Goal: Task Accomplishment & Management: Manage account settings

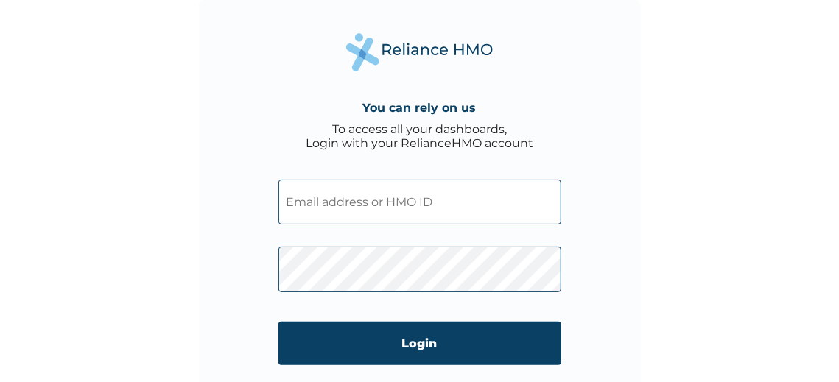
click at [389, 210] on input "text" at bounding box center [419, 202] width 283 height 45
paste input "CRH/10180/D"
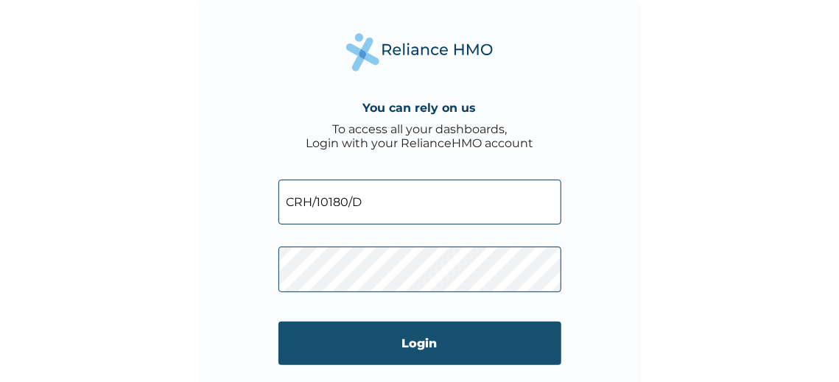
type input "CRH/10180/D"
click at [404, 339] on input "Login" at bounding box center [419, 343] width 283 height 43
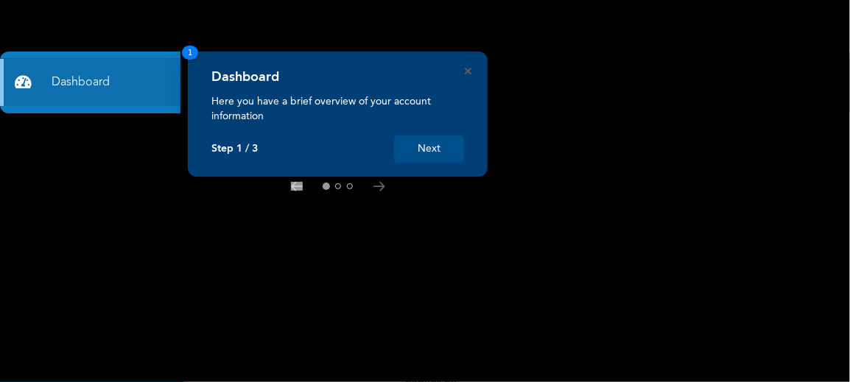
click at [444, 149] on button "Next" at bounding box center [429, 148] width 70 height 27
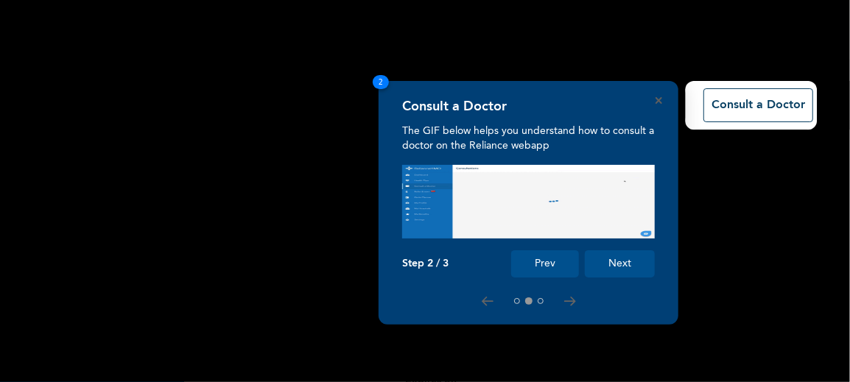
click at [444, 148] on div "Consult a Doctor The GIF below helps you understand how to consult a doctor on …" at bounding box center [528, 188] width 253 height 179
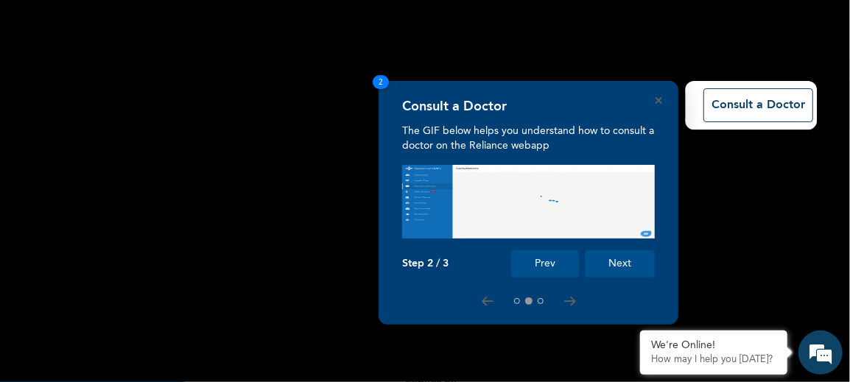
click at [688, 300] on rect at bounding box center [425, 191] width 850 height 382
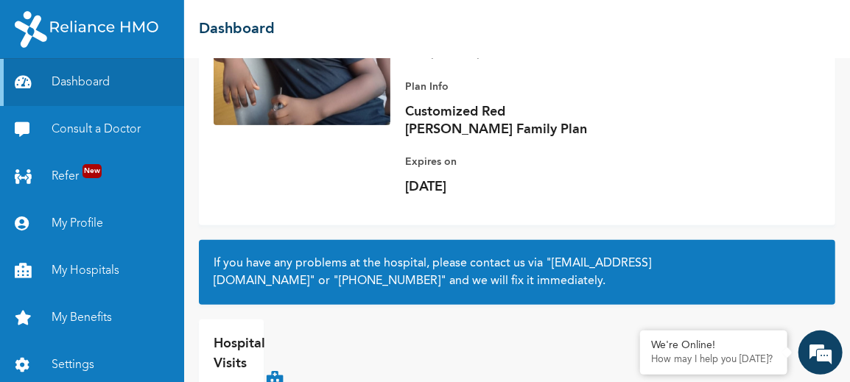
scroll to position [217, 0]
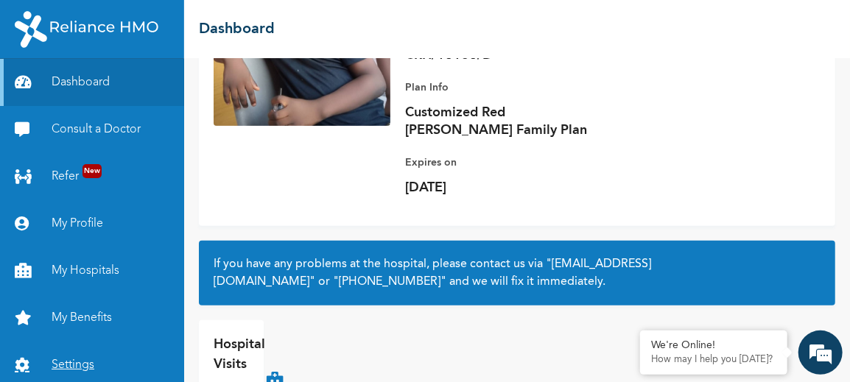
click at [71, 369] on link "Settings" at bounding box center [92, 365] width 184 height 47
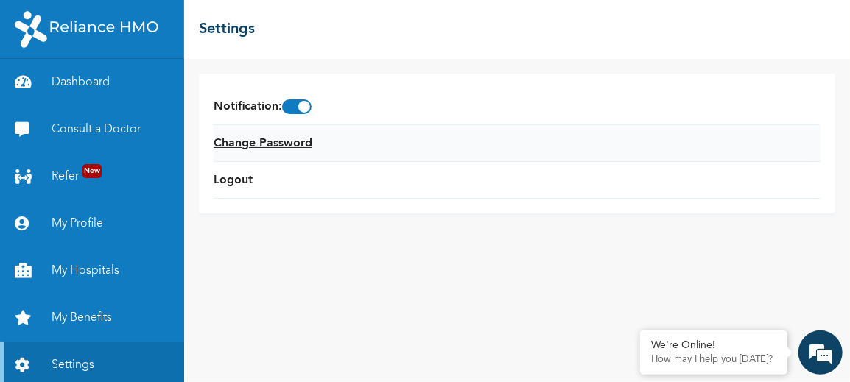
click at [293, 141] on link "Change Password" at bounding box center [263, 144] width 99 height 18
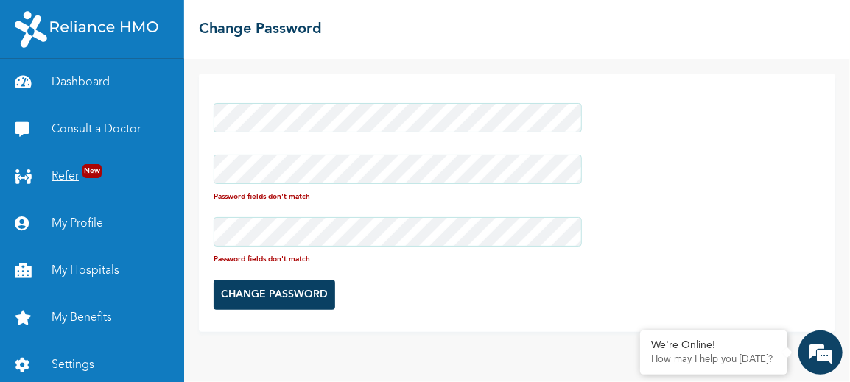
click at [155, 165] on div "Dashboard Consult a Doctor Refer New My Profile My Hospitals My Benefits Settin…" at bounding box center [425, 191] width 850 height 382
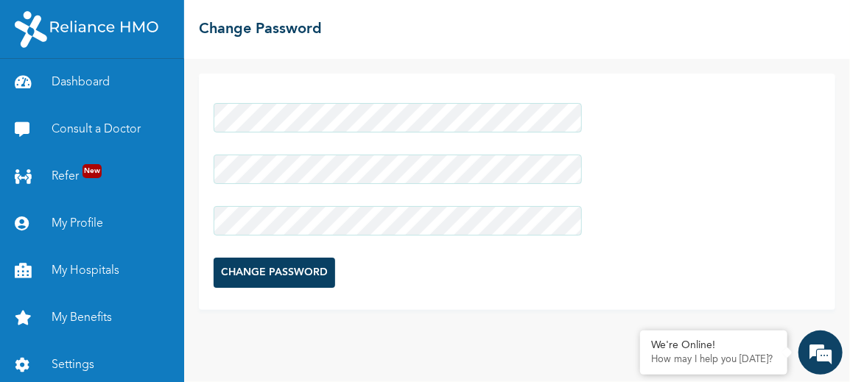
click at [294, 273] on input "CHANGE PASSWORD" at bounding box center [274, 273] width 121 height 30
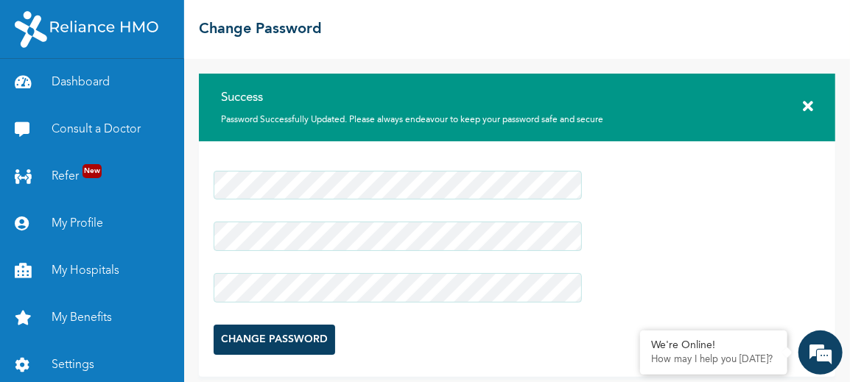
click at [802, 107] on icon at bounding box center [807, 106] width 10 height 15
click at [802, 106] on icon at bounding box center [807, 106] width 10 height 15
click at [788, 107] on div "Success Password Successfully Updated. Please always endeavour to keep your pas…" at bounding box center [517, 108] width 636 height 68
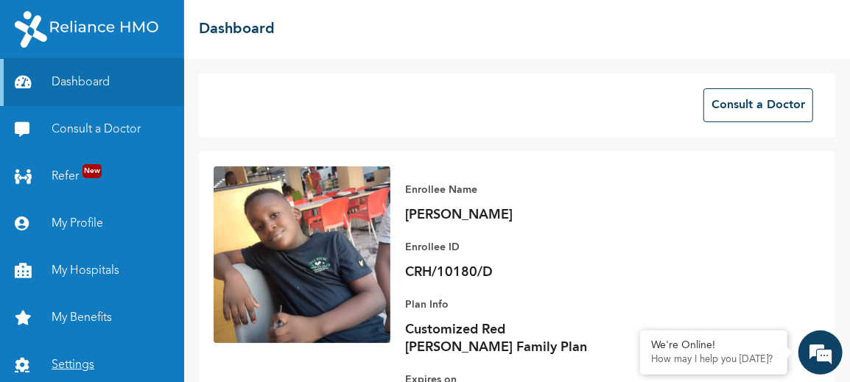
click at [88, 365] on link "Settings" at bounding box center [92, 365] width 184 height 47
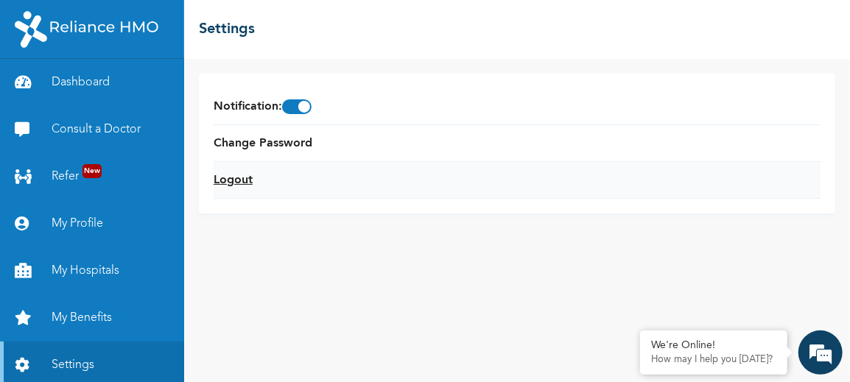
click at [244, 174] on link "Logout" at bounding box center [233, 181] width 39 height 18
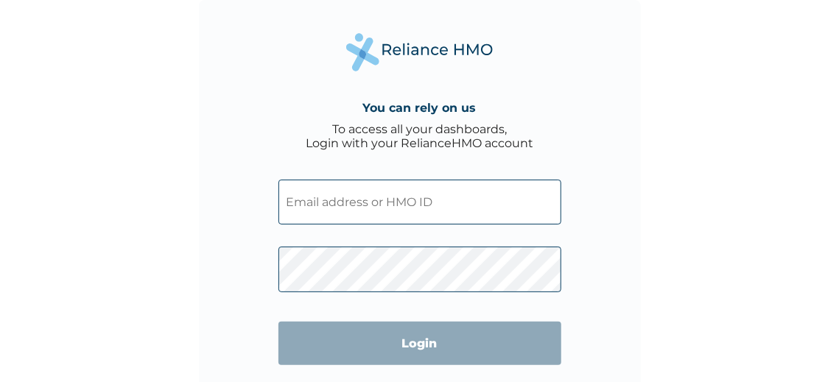
click at [389, 197] on input "text" at bounding box center [419, 202] width 283 height 45
paste input "CRH/10180/E"
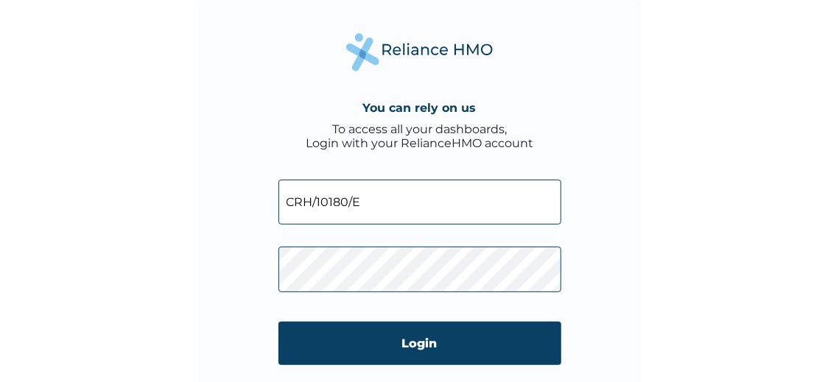
type input "CRH/10180/E"
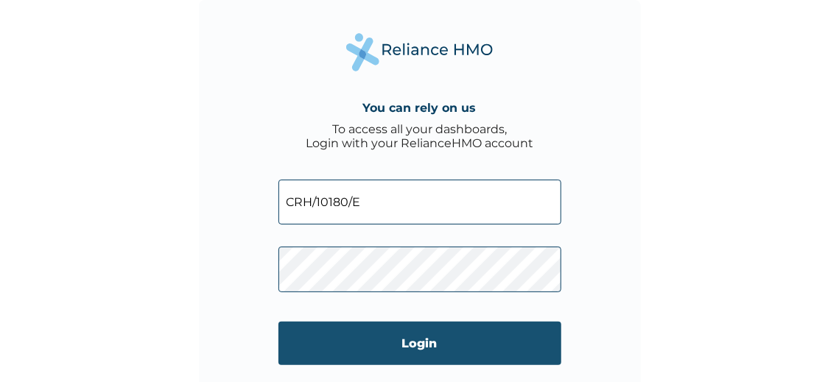
click at [408, 348] on input "Login" at bounding box center [419, 343] width 283 height 43
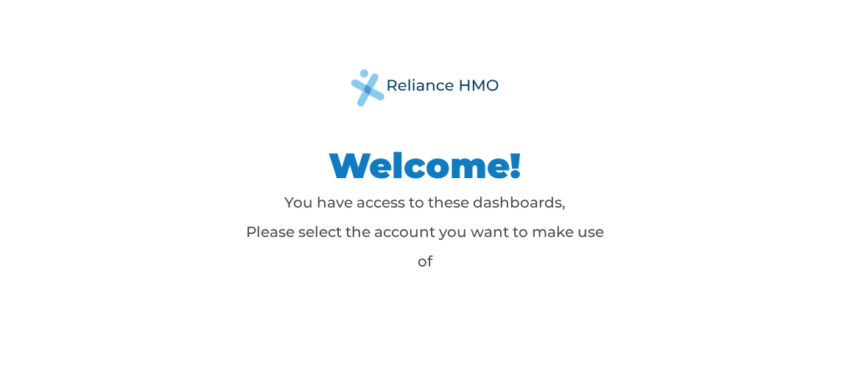
click at [430, 273] on p "You have access to these dashboards, Please select the account you want to make…" at bounding box center [425, 232] width 368 height 88
click at [423, 262] on p "You have access to these dashboards, Please select the account you want to make…" at bounding box center [425, 232] width 368 height 88
click at [435, 262] on p "You have access to these dashboards, Please select the account you want to make…" at bounding box center [425, 232] width 368 height 88
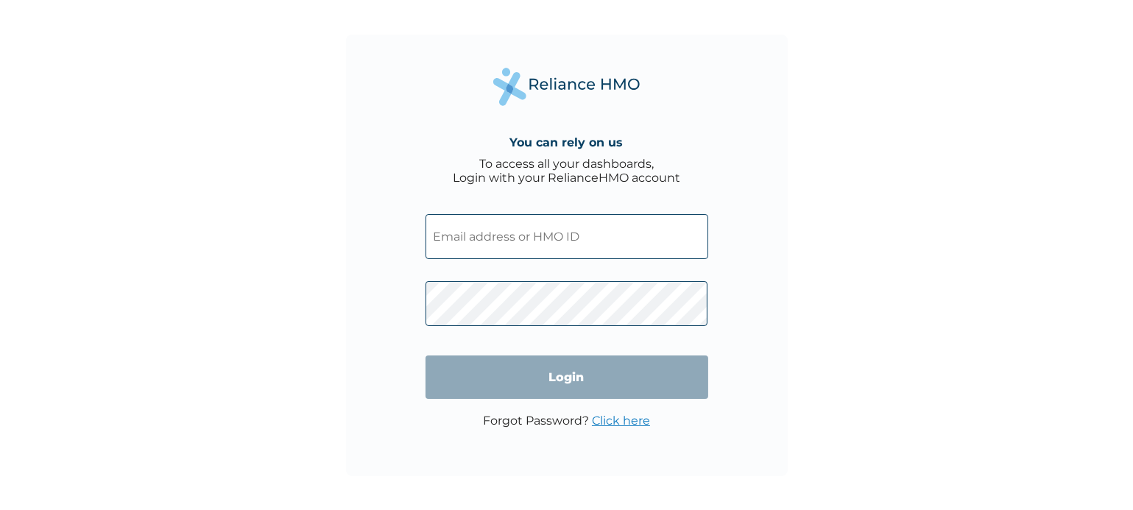
click at [545, 255] on input "text" at bounding box center [567, 236] width 283 height 45
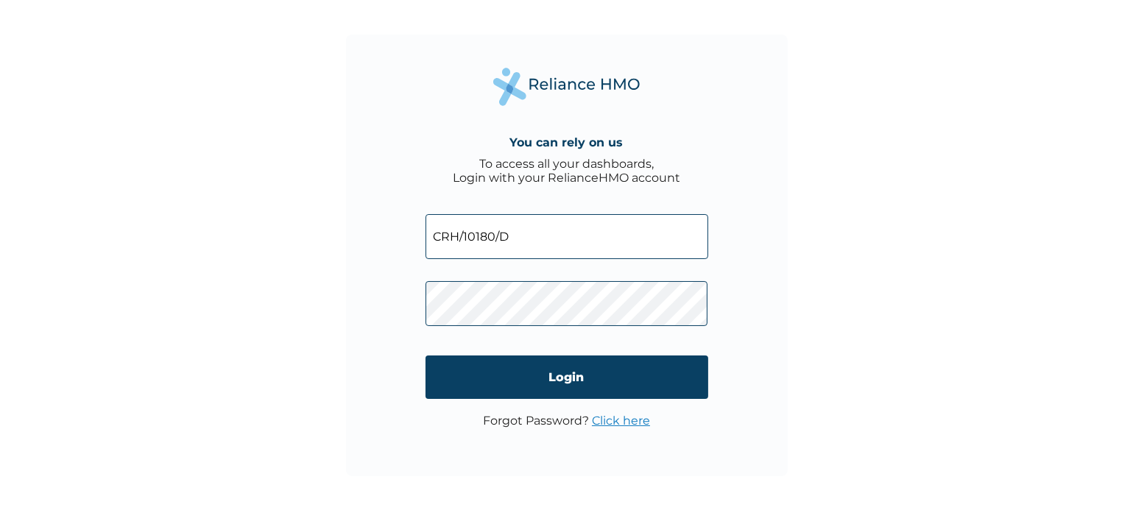
click at [531, 245] on input "CRH/10180/D" at bounding box center [567, 236] width 283 height 45
type input "CRH/10180/E"
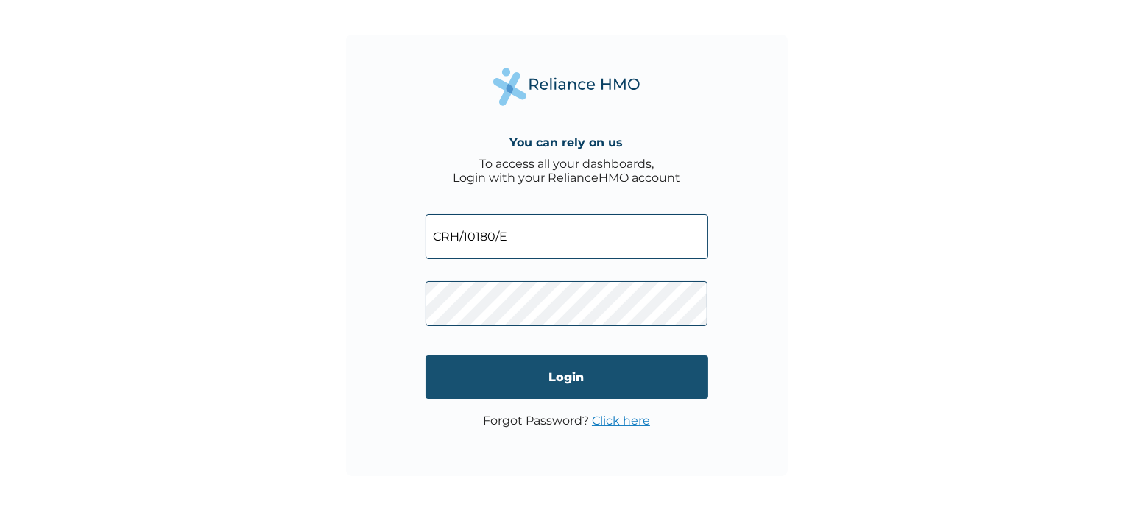
click at [543, 372] on input "Login" at bounding box center [567, 377] width 283 height 43
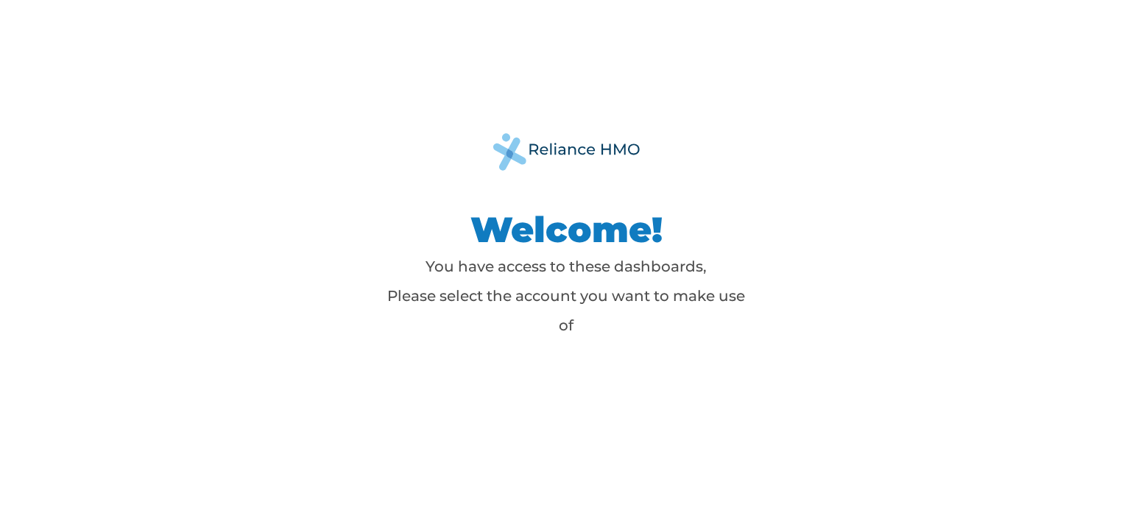
click at [541, 343] on div "Welcome! You have access to these dashboards, Please select the account you wan…" at bounding box center [567, 255] width 663 height 244
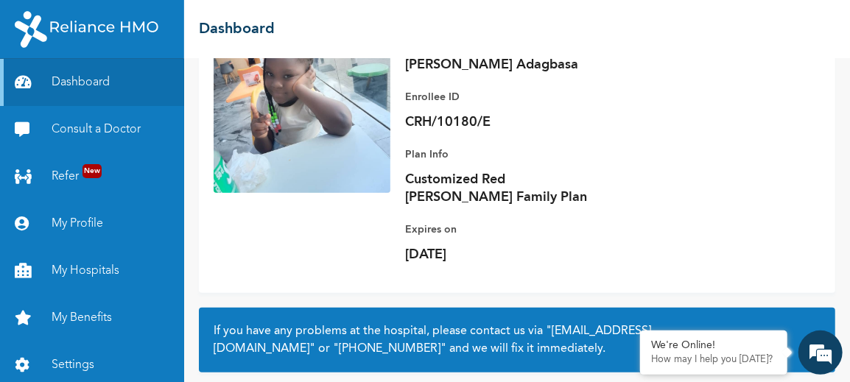
scroll to position [154, 0]
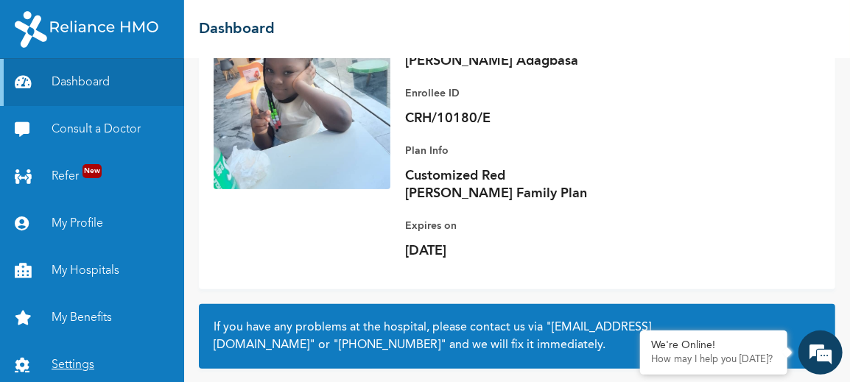
click at [64, 353] on link "Settings" at bounding box center [92, 365] width 184 height 47
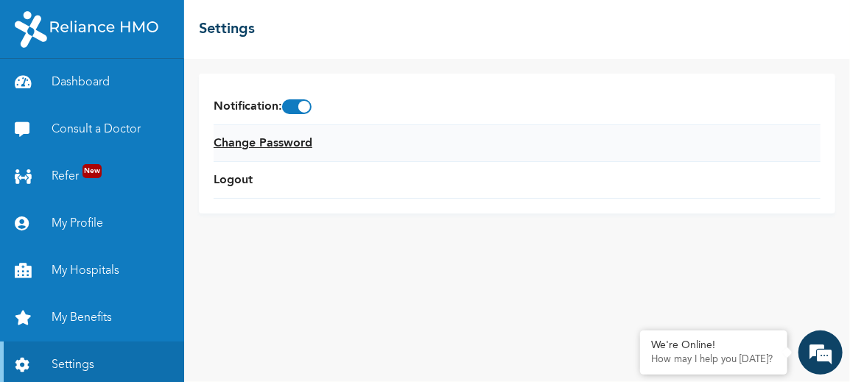
click at [289, 139] on link "Change Password" at bounding box center [263, 144] width 99 height 18
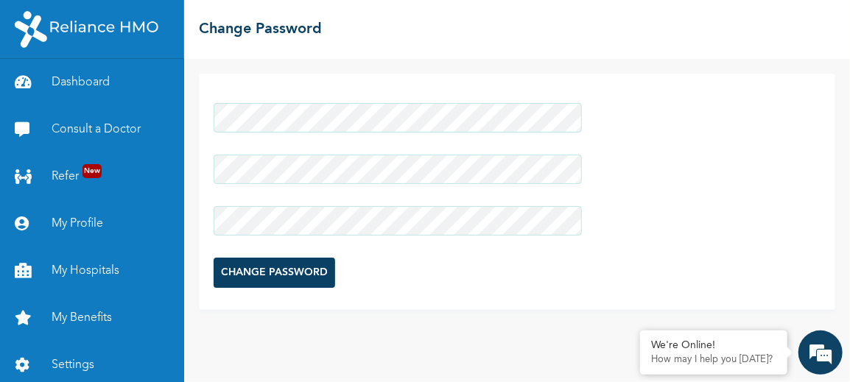
click at [302, 275] on input "CHANGE PASSWORD" at bounding box center [274, 273] width 121 height 30
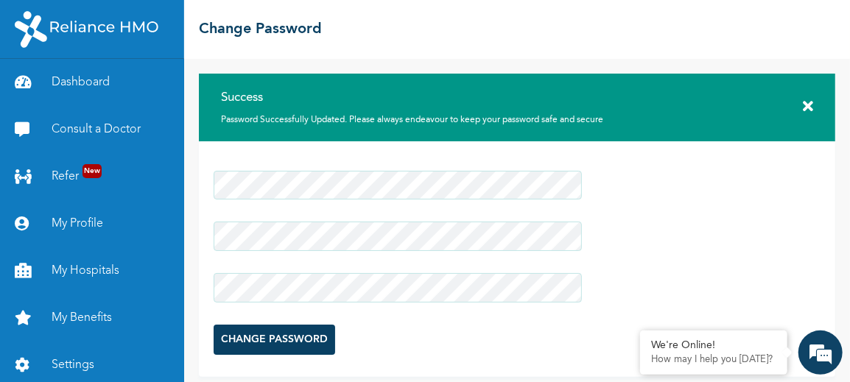
click at [802, 106] on icon at bounding box center [807, 106] width 10 height 15
